Goal: Task Accomplishment & Management: Use online tool/utility

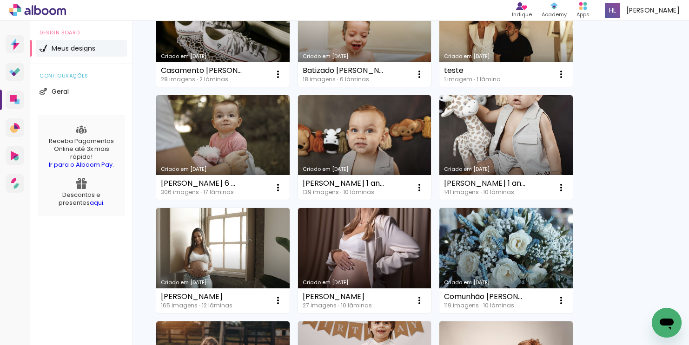
scroll to position [362, 0]
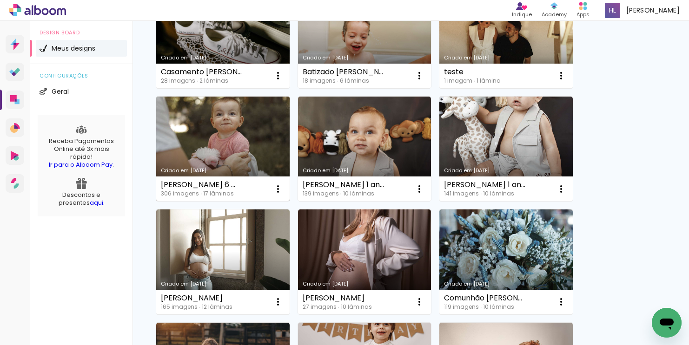
click at [230, 148] on link "Criado em [DATE]" at bounding box center [222, 149] width 133 height 105
